Goal: Use online tool/utility

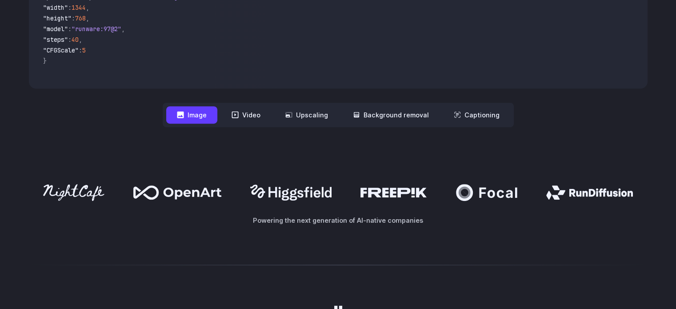
scroll to position [400, 0]
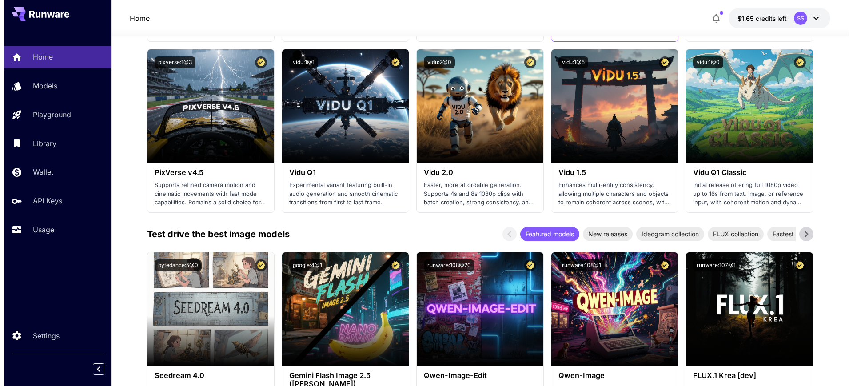
scroll to position [889, 0]
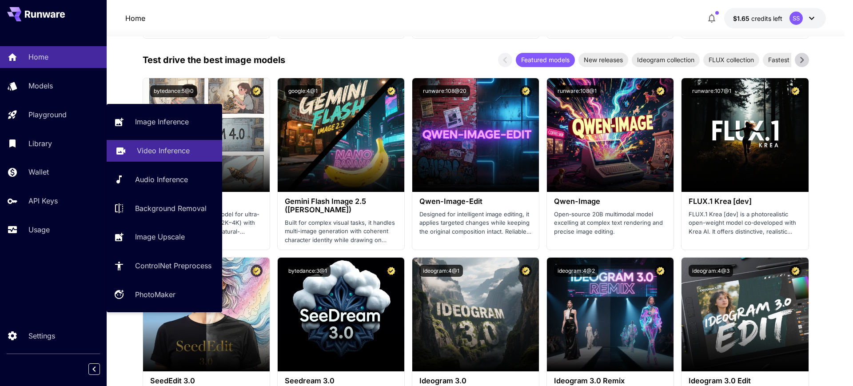
click at [154, 150] on p "Video Inference" at bounding box center [163, 150] width 53 height 11
